Goal: Information Seeking & Learning: Learn about a topic

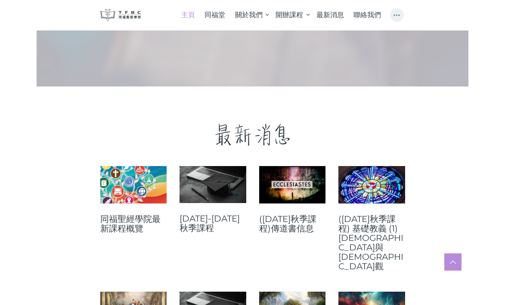
scroll to position [164, 0]
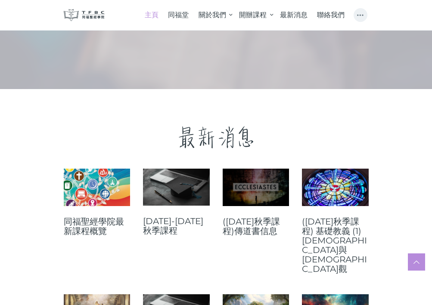
click at [257, 190] on link at bounding box center [256, 187] width 67 height 37
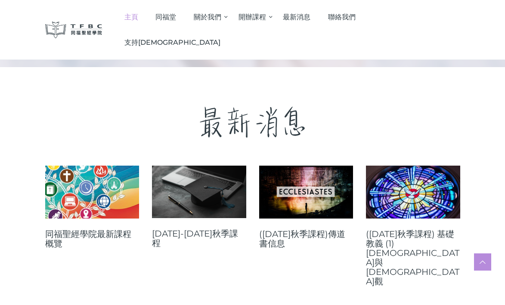
scroll to position [256, 0]
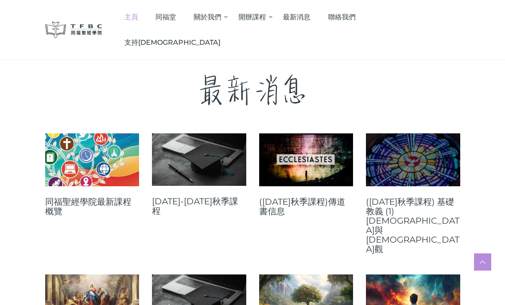
click at [408, 150] on link at bounding box center [413, 159] width 94 height 53
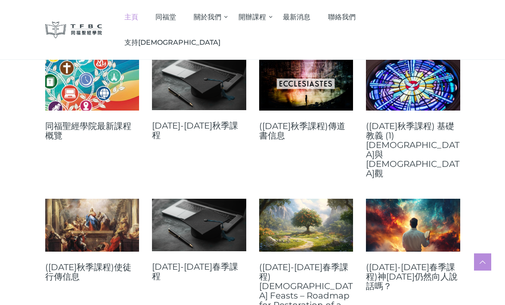
scroll to position [332, 0]
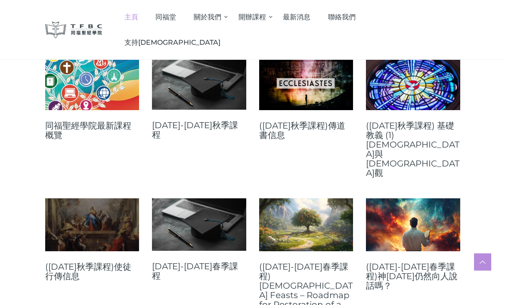
click at [95, 198] on link at bounding box center [92, 224] width 94 height 53
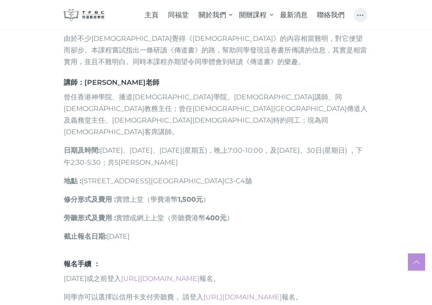
scroll to position [364, 0]
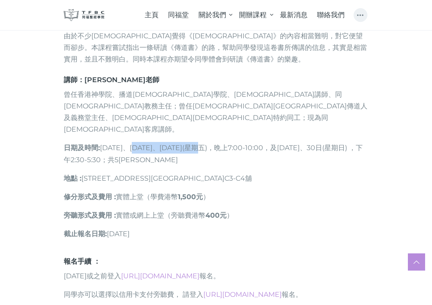
drag, startPoint x: 140, startPoint y: 126, endPoint x: 210, endPoint y: 127, distance: 70.2
click at [210, 142] on p "日期及時間 : [DATE]、[DATE]、[DATE](星期五)，晩上7:00-10:00，及[DATE]、30日(星期日) ，下午2:30-5:30；共5…" at bounding box center [216, 153] width 305 height 23
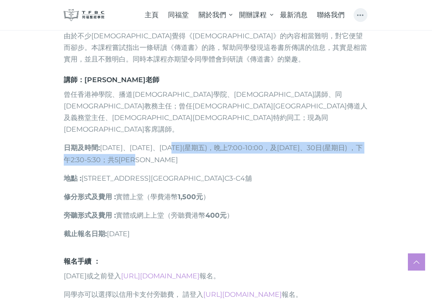
drag, startPoint x: 179, startPoint y: 127, endPoint x: 238, endPoint y: 134, distance: 59.3
click at [238, 142] on p "日期及時間 : [DATE]、[DATE]、[DATE](星期五)，晩上7:00-10:00，及[DATE]、30日(星期日) ，下午2:30-5:30；共5…" at bounding box center [216, 153] width 305 height 23
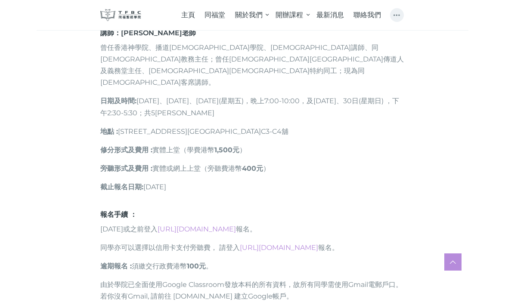
scroll to position [413, 0]
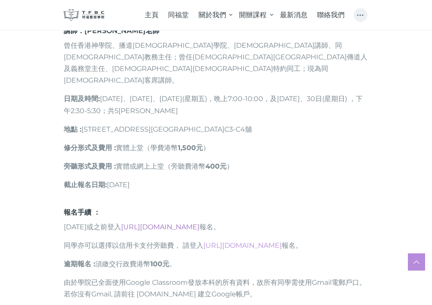
click at [189, 223] on link "[URL][DOMAIN_NAME]" at bounding box center [160, 227] width 78 height 8
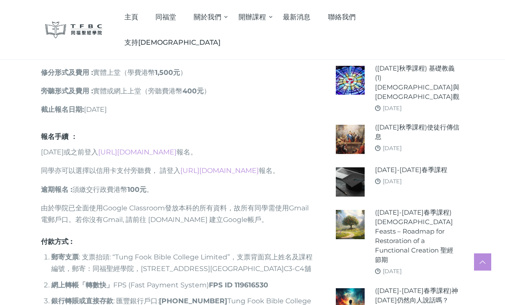
scroll to position [526, 0]
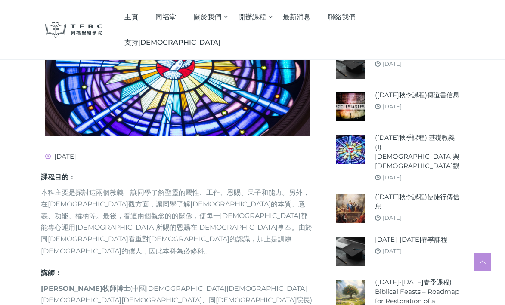
scroll to position [232, 0]
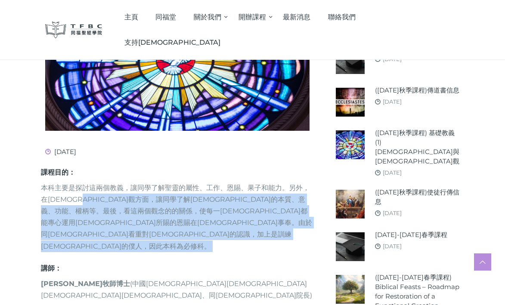
drag, startPoint x: 97, startPoint y: 167, endPoint x: 242, endPoint y: 196, distance: 147.5
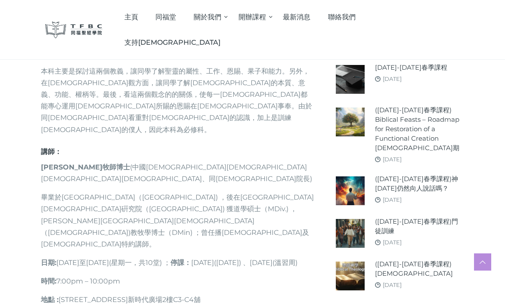
scroll to position [349, 0]
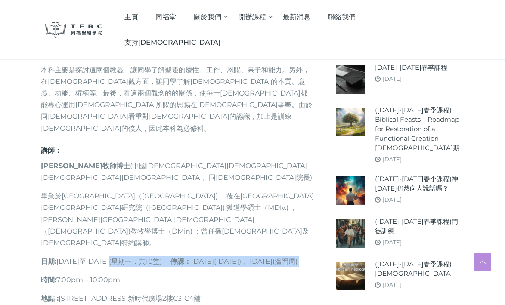
drag, startPoint x: 122, startPoint y: 172, endPoint x: 263, endPoint y: 186, distance: 141.4
click at [263, 256] on p "日期 : 2025年9月22日至12月8日(星期一，共10堂) ； 停課： 10月6日(中秋節) 、11月3日(溫習周)" at bounding box center [177, 262] width 273 height 12
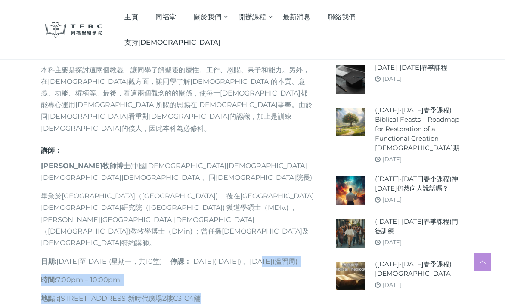
drag, startPoint x: 46, startPoint y: 176, endPoint x: 217, endPoint y: 227, distance: 177.7
click at [217, 227] on div "課程目的： 本科主要是探討這兩個教義，讓同學了解聖靈的屬性、工作、恩賜、果子和能力。另外，在教會觀方面，讓同學了解教會的本質、意義、功能、權柄等。最後，看這兩…" at bounding box center [177, 214] width 273 height 329
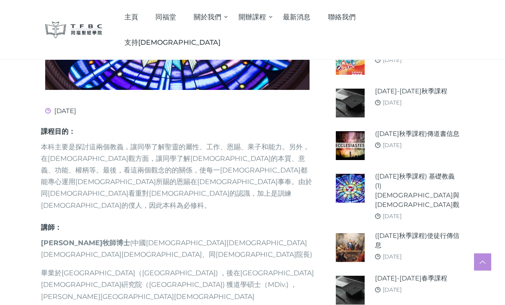
scroll to position [271, 0]
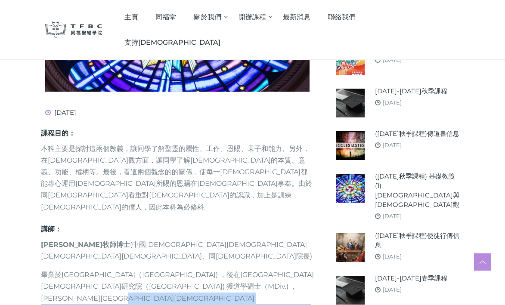
drag, startPoint x: 187, startPoint y: 226, endPoint x: 266, endPoint y: 239, distance: 79.9
click at [266, 239] on div "課程目的： 本科主要是探討這兩個教義，讓同學了解聖靈的屬性、工作、恩賜、果子和能力。另外，在教會觀方面，讓同學了解教會的本質、意義、功能、權柄等。最後，看這兩…" at bounding box center [177, 293] width 273 height 329
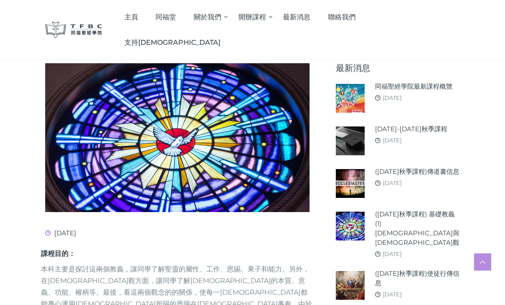
scroll to position [159, 0]
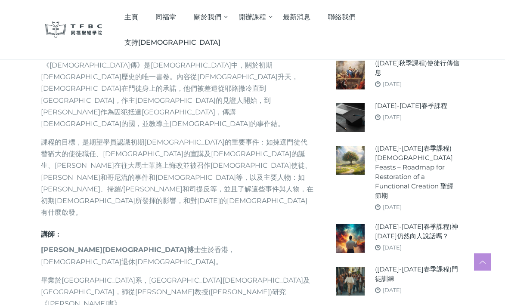
scroll to position [315, 0]
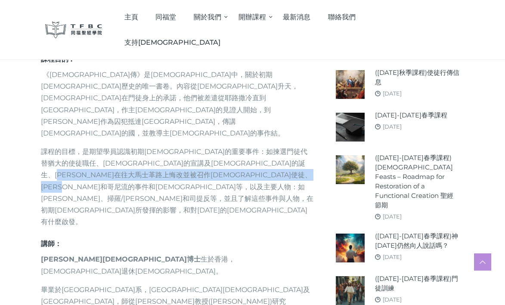
drag, startPoint x: 185, startPoint y: 139, endPoint x: 301, endPoint y: 153, distance: 116.6
click at [301, 153] on p "課程的目標，是期望學員認識初期[DEMOGRAPHIC_DATA]的重要事件：如揀選門徒代替猶大的使徒職任、[DEMOGRAPHIC_DATA]的宣講及[DE…" at bounding box center [177, 187] width 273 height 82
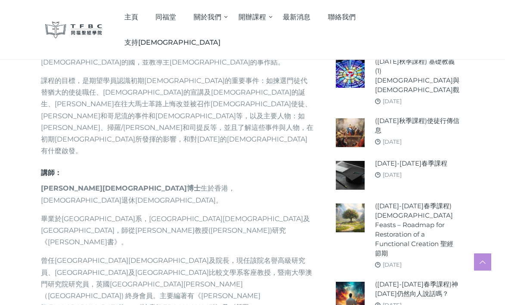
scroll to position [385, 0]
